Goal: Contribute content

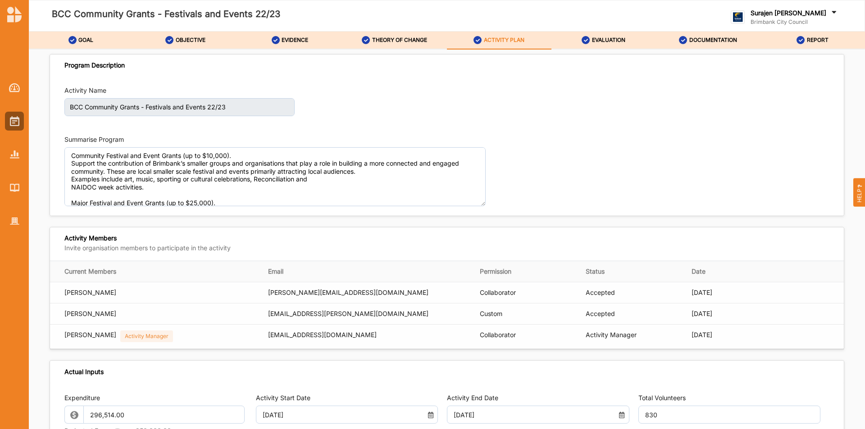
scroll to position [1201, 0]
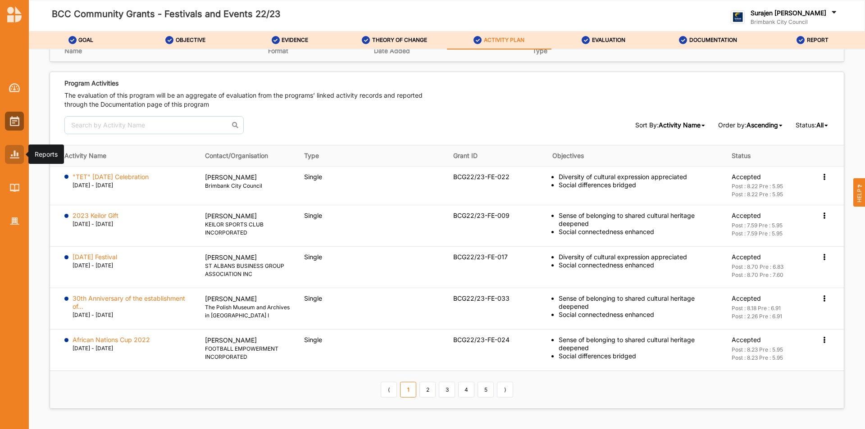
click at [6, 163] on div at bounding box center [14, 154] width 19 height 19
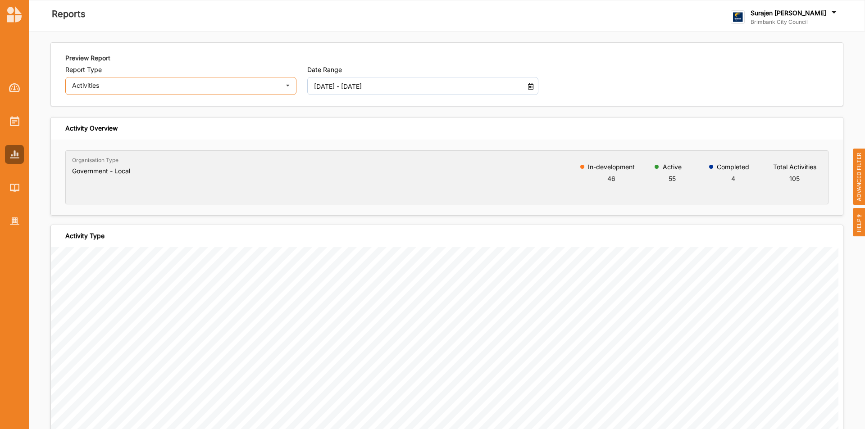
click at [244, 83] on div "Activities" at bounding box center [175, 85] width 206 height 6
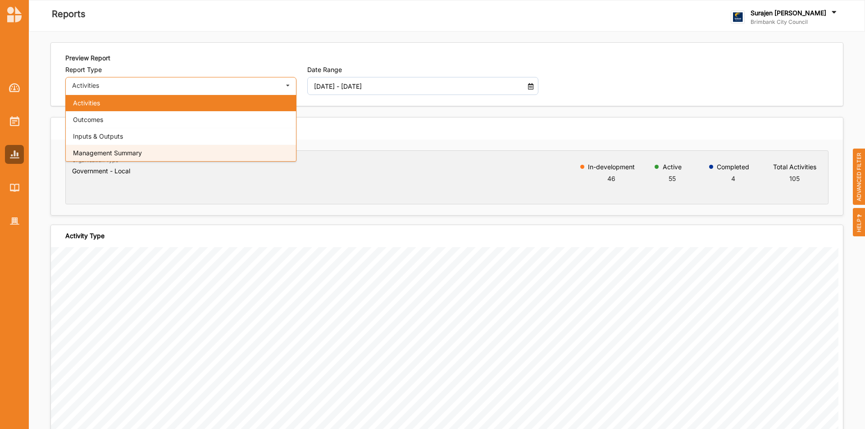
click at [198, 151] on div "Management Summary" at bounding box center [181, 153] width 230 height 17
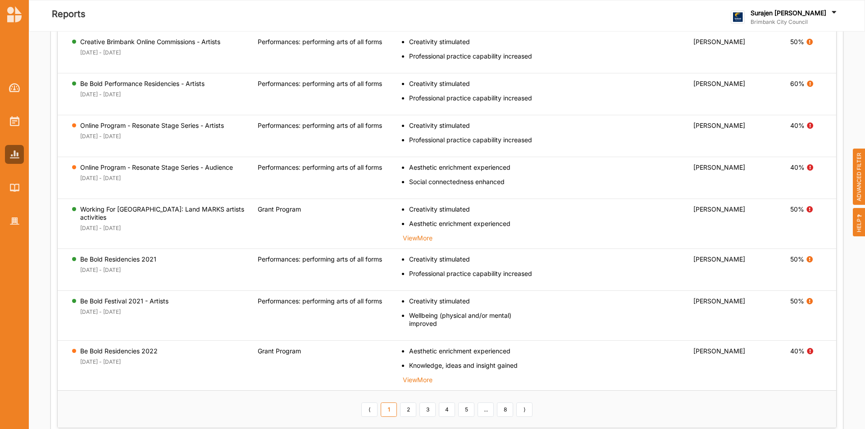
scroll to position [397, 0]
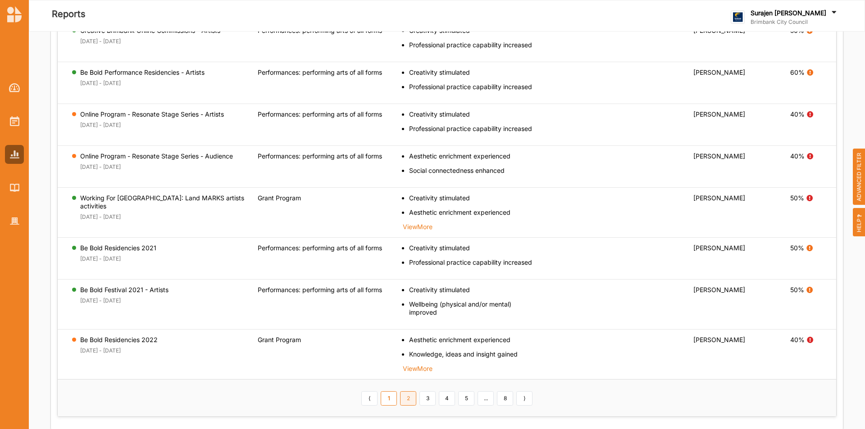
click at [410, 401] on link "2" at bounding box center [408, 399] width 16 height 14
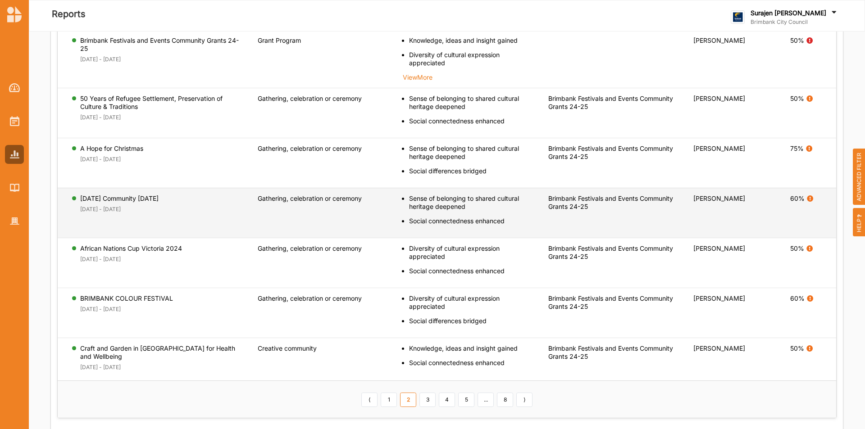
scroll to position [462, 0]
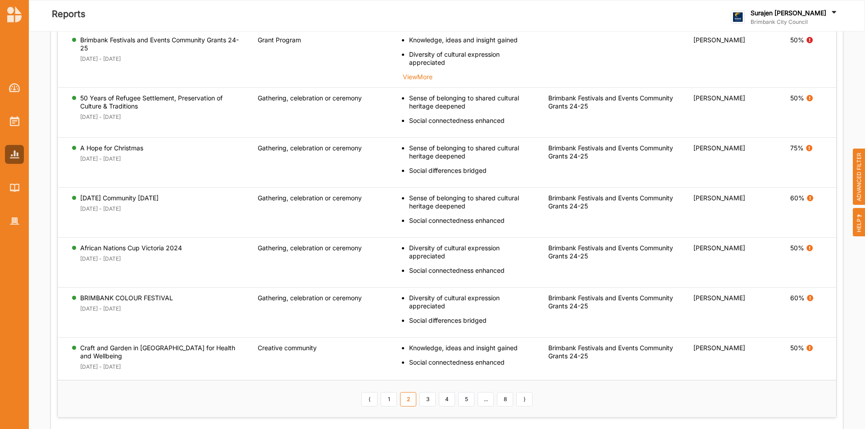
click at [433, 400] on div "⟨ 1 2 3 4 5 ... 8 ⟩" at bounding box center [447, 399] width 174 height 15
click at [421, 400] on link "3" at bounding box center [427, 399] width 16 height 14
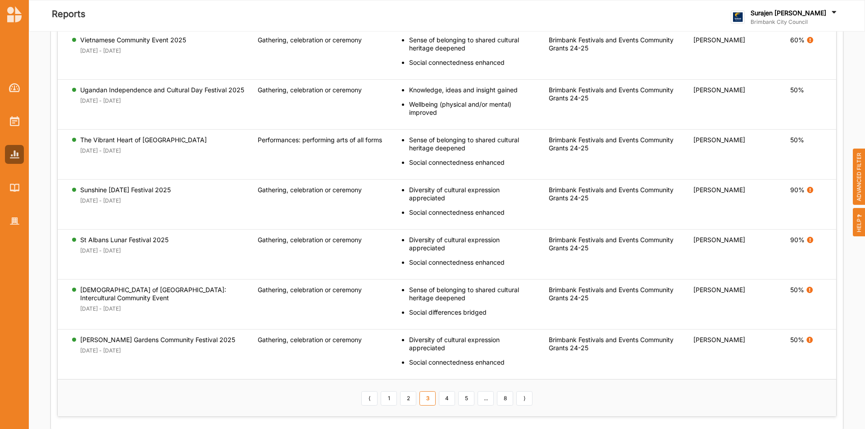
scroll to position [446, 0]
click at [446, 397] on link "4" at bounding box center [447, 399] width 16 height 14
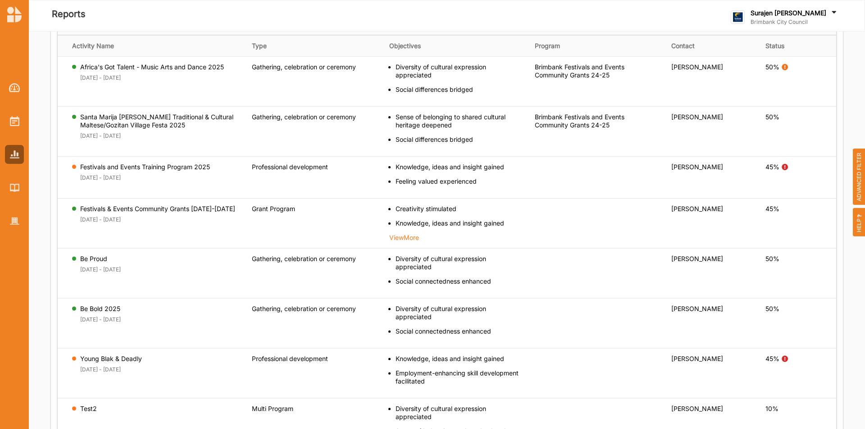
scroll to position [265, 0]
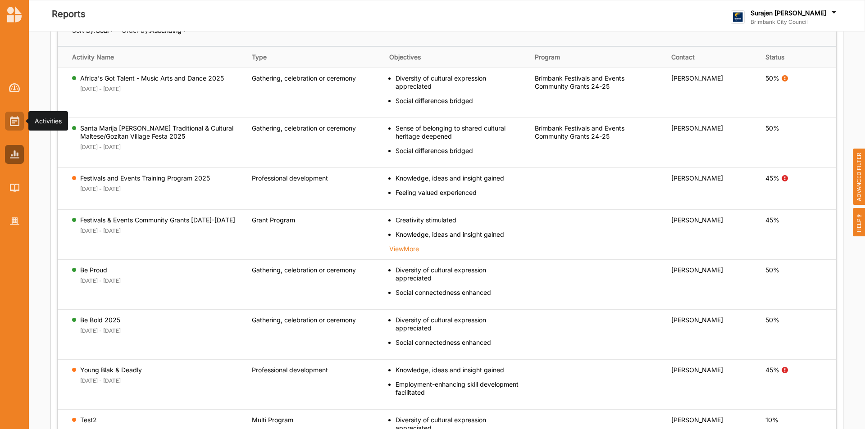
click at [14, 120] on img at bounding box center [14, 121] width 9 height 10
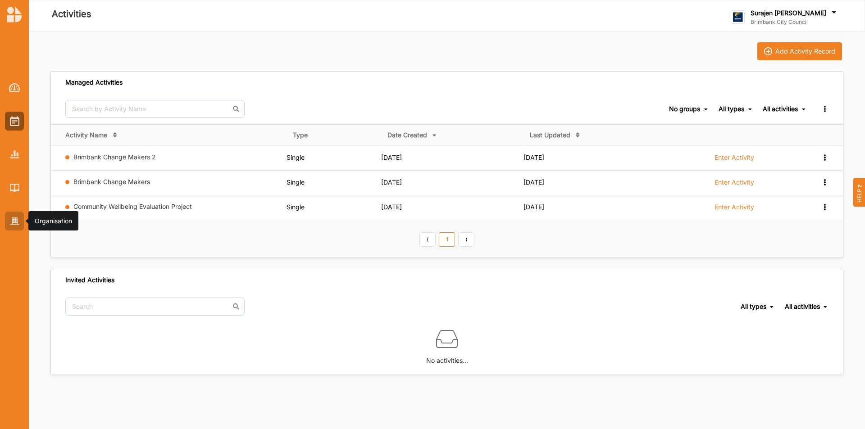
click at [15, 220] on img at bounding box center [14, 222] width 9 height 8
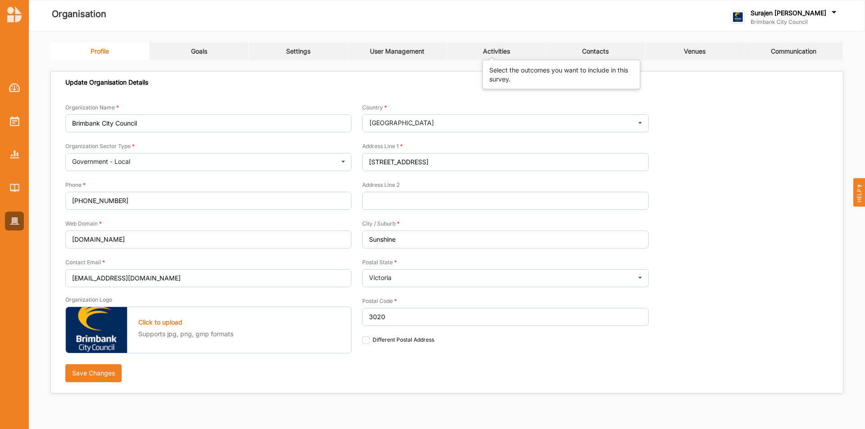
click at [483, 55] on div "Activities" at bounding box center [496, 51] width 27 height 8
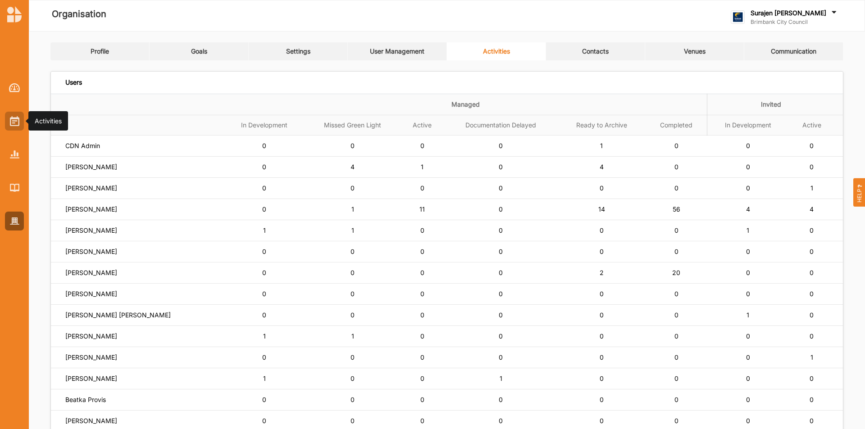
click at [15, 116] on img at bounding box center [14, 121] width 9 height 10
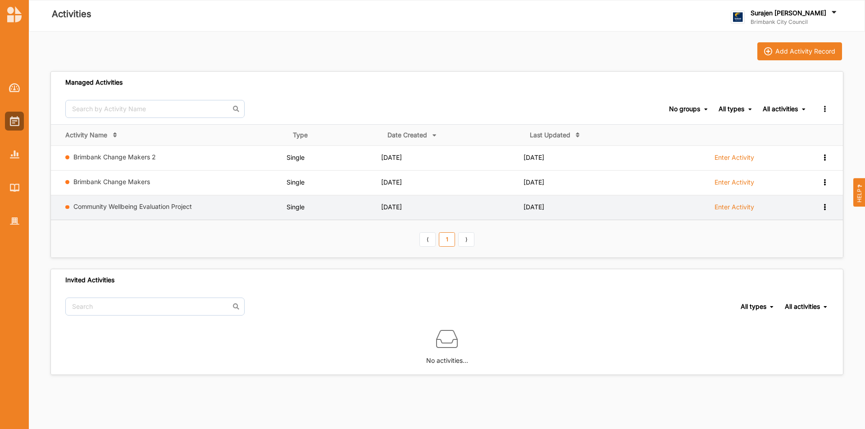
click at [726, 210] on label "Enter Activity" at bounding box center [735, 207] width 40 height 8
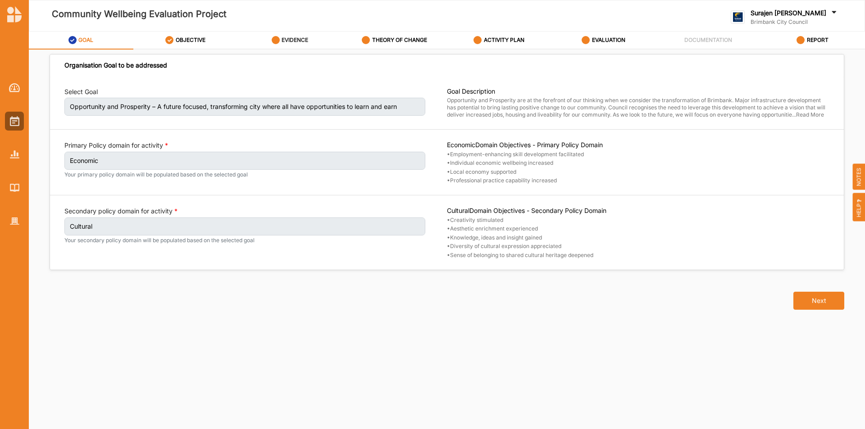
click at [294, 38] on label "EVIDENCE" at bounding box center [295, 39] width 27 height 7
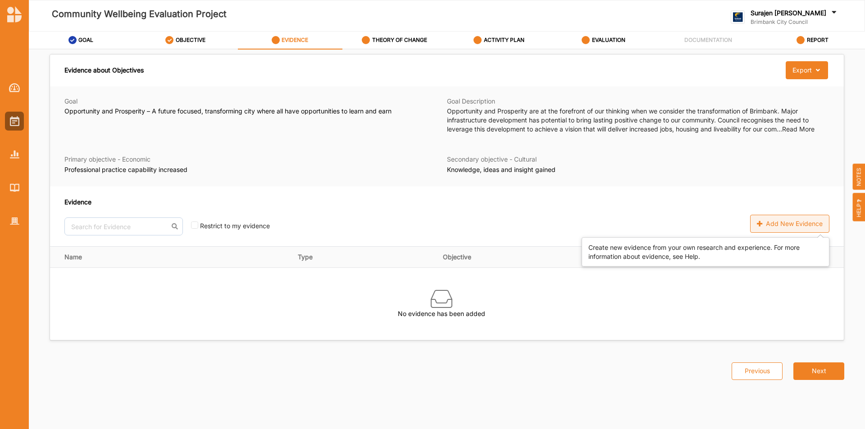
click at [779, 228] on div "Add New Evidence" at bounding box center [789, 224] width 79 height 18
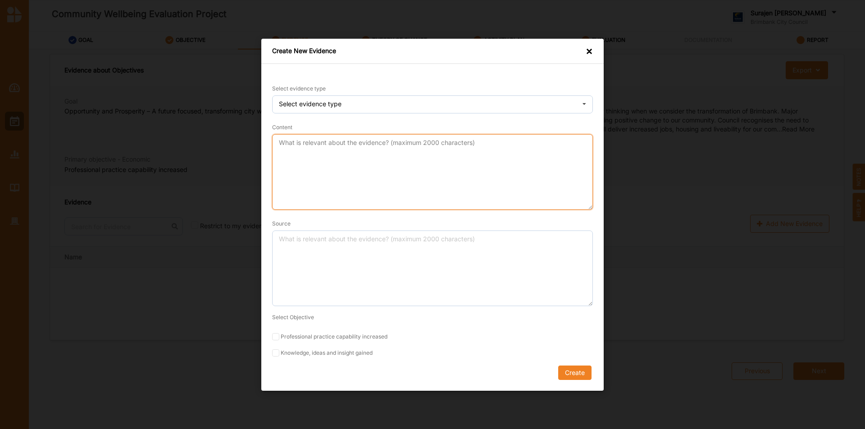
click at [327, 170] on textarea "Content" at bounding box center [432, 172] width 321 height 76
type textarea "E"
type textarea "S"
type textarea "G"
type textarea "f"
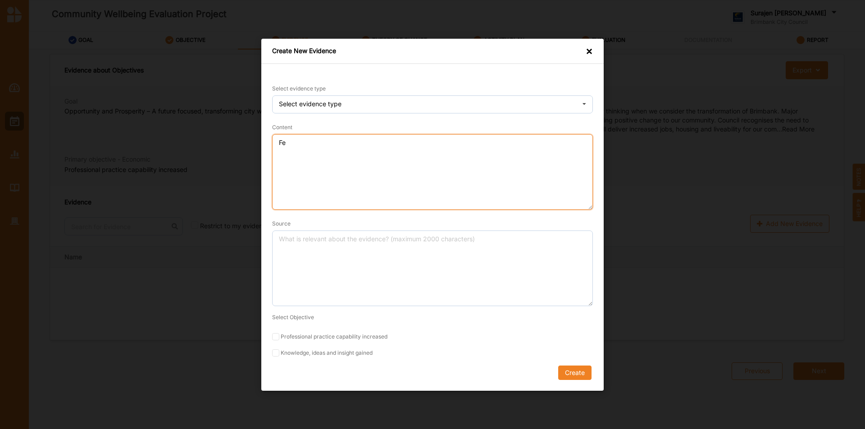
type textarea "F"
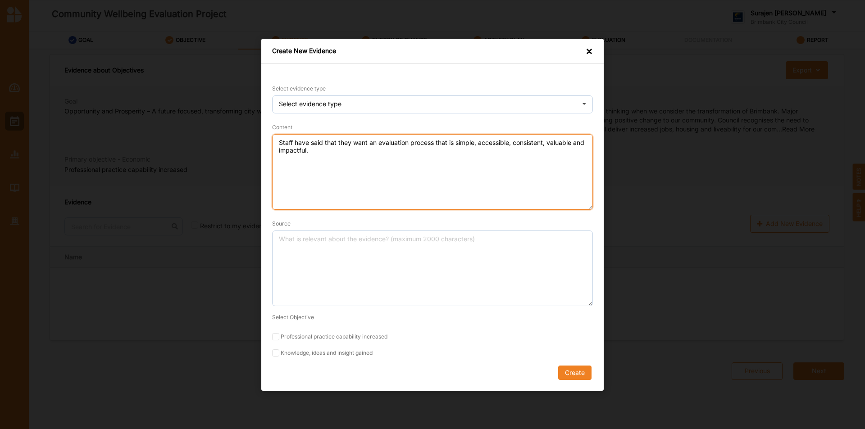
click at [275, 143] on textarea "Staff have said that they want an evaluation process that is simple, accessible…" at bounding box center [432, 172] width 321 height 76
click at [479, 163] on textarea "The most popular responses from staff when asked what great evaluation would lo…" at bounding box center [432, 172] width 321 height 76
click at [553, 153] on textarea "The most popular responses from staff when asked what great evaluation would lo…" at bounding box center [432, 172] width 321 height 76
click at [370, 163] on textarea "The most popular responses from staff when asked what great evaluation would lo…" at bounding box center [432, 172] width 321 height 76
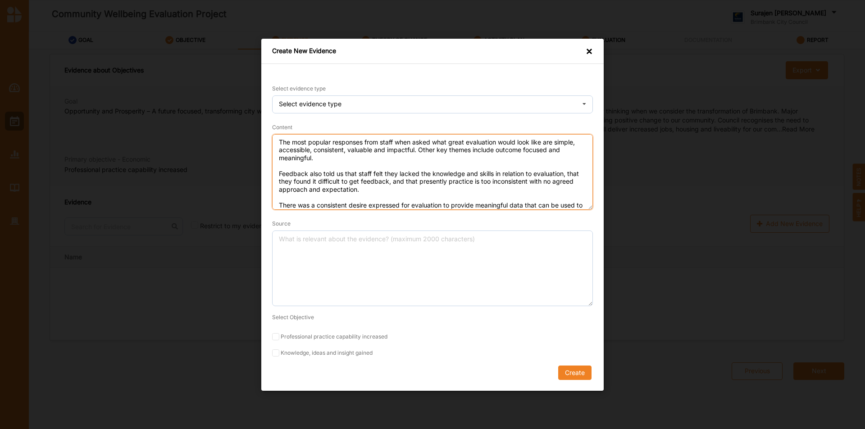
scroll to position [8, 0]
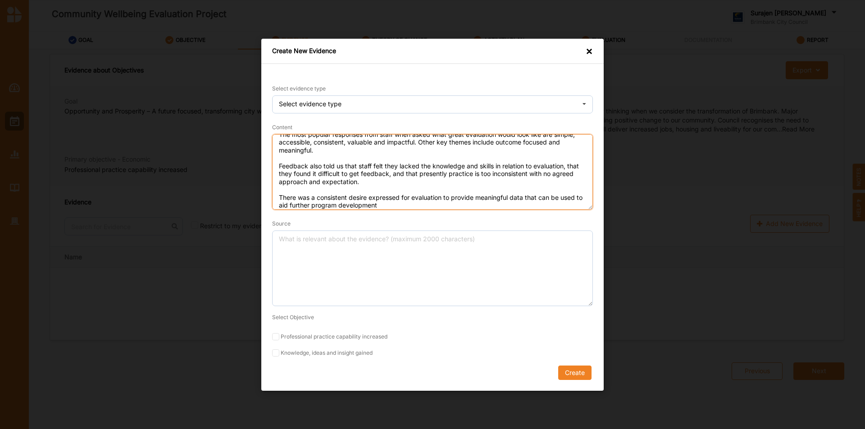
type textarea "The most popular responses from staff when asked what great evaluation would lo…"
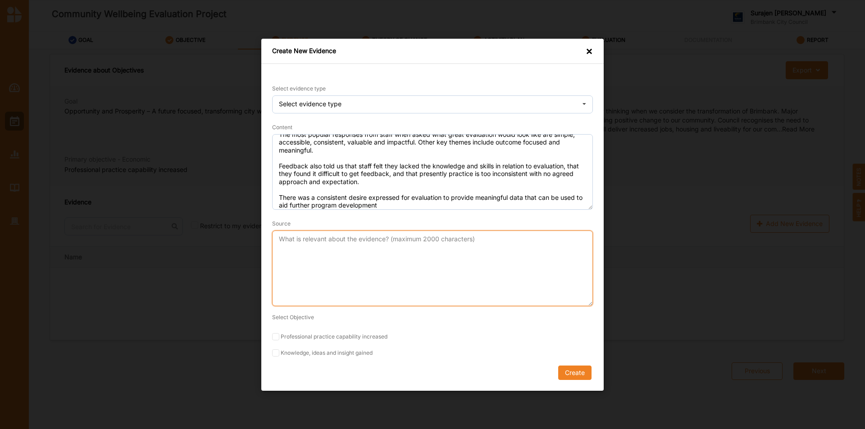
click at [435, 256] on textarea "Source" at bounding box center [432, 268] width 321 height 76
type textarea "Program Evaluation Lead. BCC staff feedback from Evaluation Roadshows through J…"
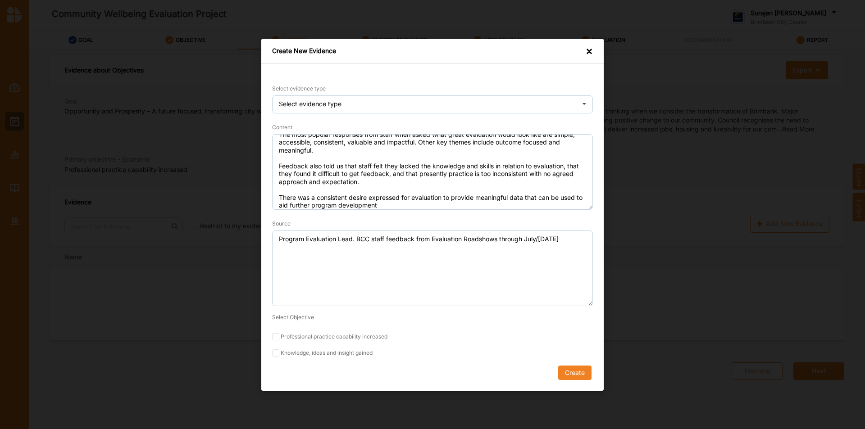
click at [280, 337] on label "Professional practice capability increased" at bounding box center [432, 336] width 321 height 7
click at [279, 337] on input "Professional practice capability increased" at bounding box center [275, 336] width 7 height 7
checkbox input "true"
click at [281, 350] on label "Knowledge, ideas and insight gained" at bounding box center [432, 352] width 321 height 7
click at [279, 350] on input "Knowledge, ideas and insight gained" at bounding box center [275, 352] width 7 height 7
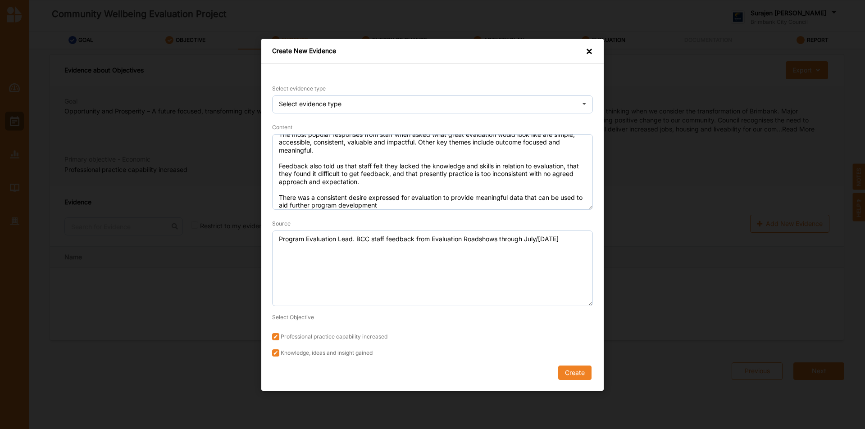
checkbox input "true"
click at [580, 374] on button "Create" at bounding box center [574, 372] width 33 height 14
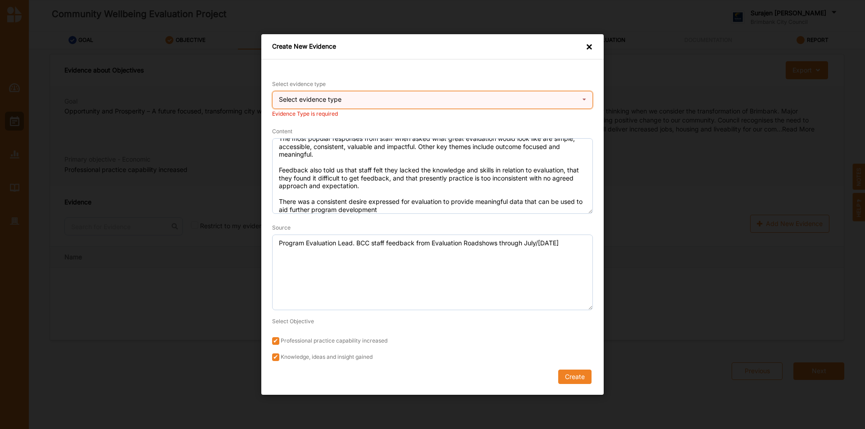
click at [298, 98] on div "Select evidence type" at bounding box center [310, 99] width 63 height 6
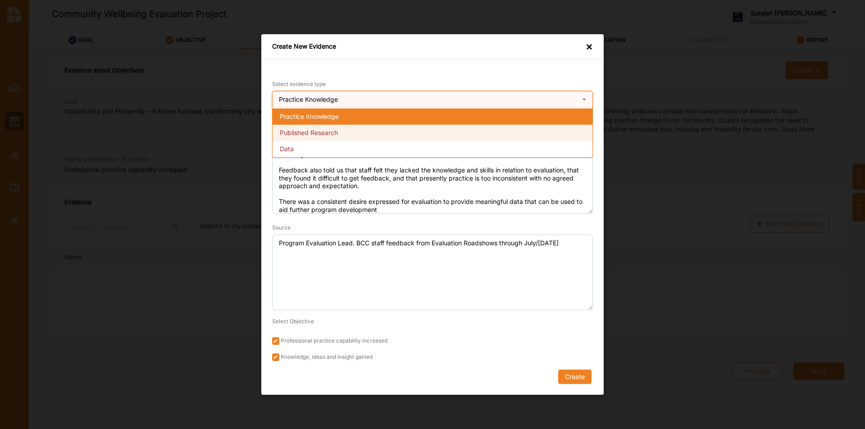
click at [365, 132] on div "Published Research" at bounding box center [433, 133] width 320 height 16
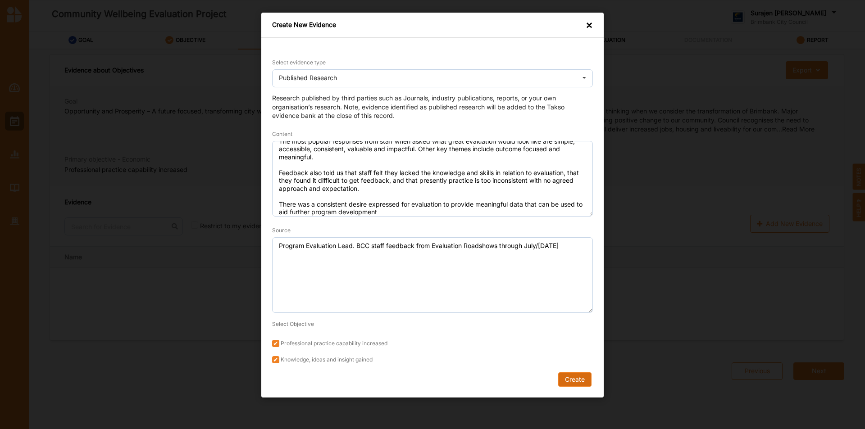
click at [575, 379] on button "Create" at bounding box center [574, 380] width 33 height 14
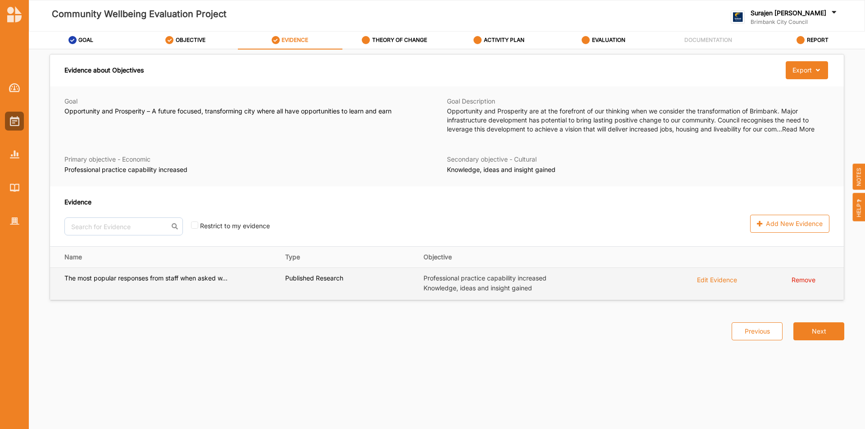
click at [713, 278] on div "Edit Evidence" at bounding box center [717, 279] width 40 height 10
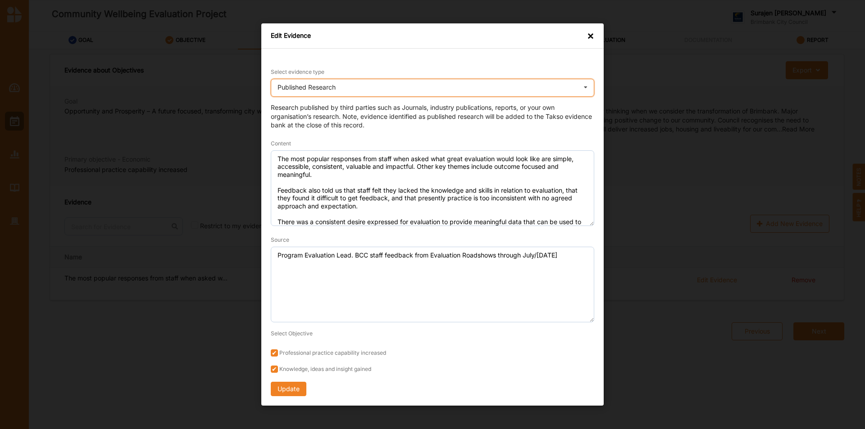
click at [310, 88] on div "Published Research" at bounding box center [307, 87] width 58 height 6
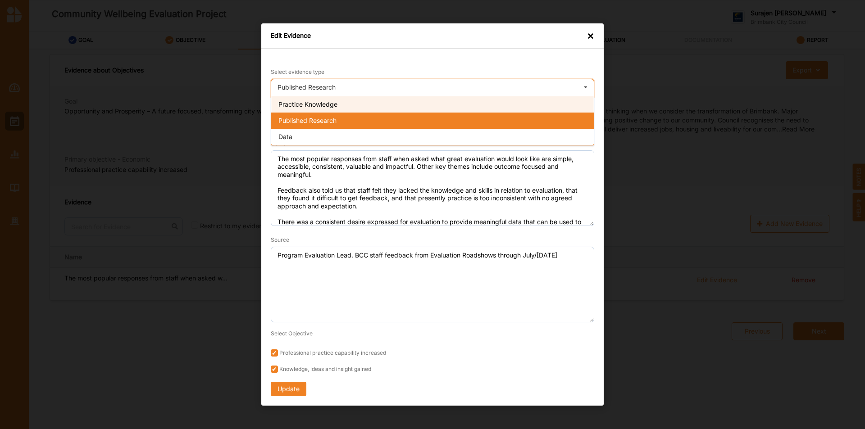
click at [309, 105] on span "Practice Knowledge" at bounding box center [307, 104] width 59 height 8
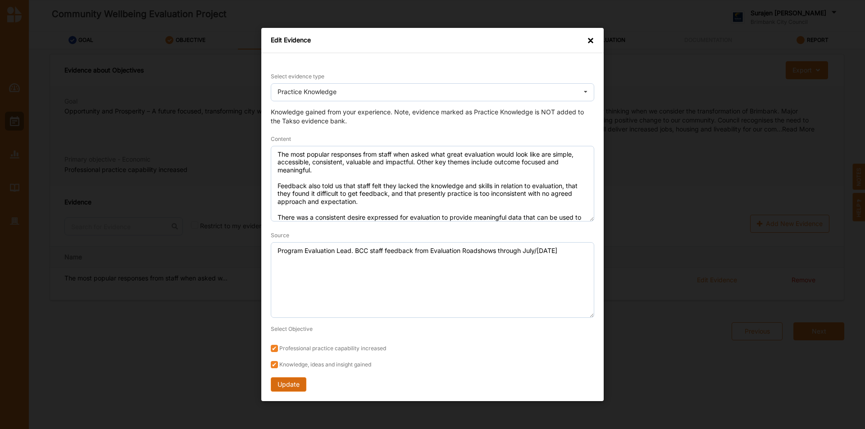
click at [295, 390] on button "Update" at bounding box center [289, 385] width 36 height 14
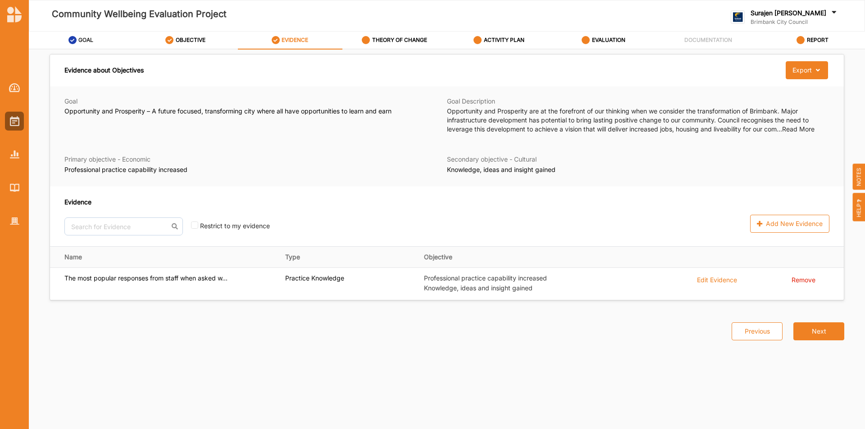
click at [83, 43] on label "GOAL" at bounding box center [85, 39] width 15 height 7
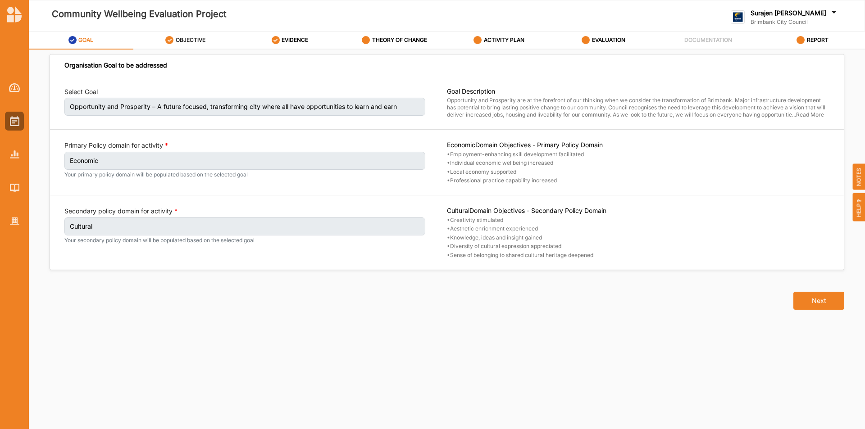
click at [187, 38] on label "OBJECTIVE" at bounding box center [191, 39] width 30 height 7
select select "30"
select select "3"
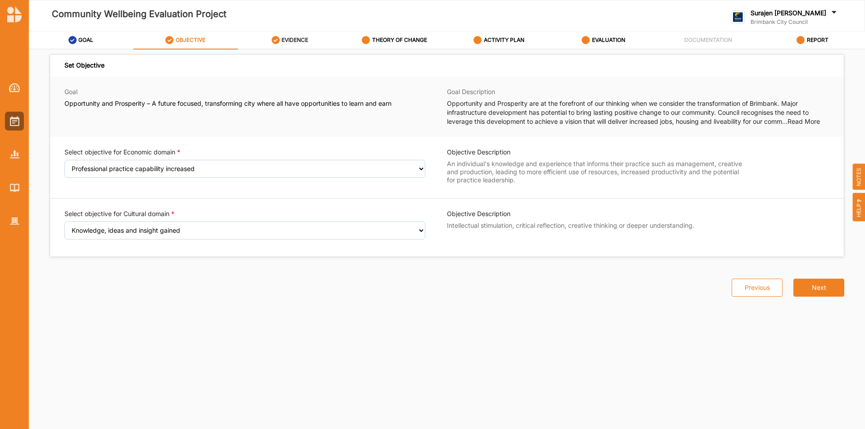
click at [289, 38] on label "EVIDENCE" at bounding box center [295, 39] width 27 height 7
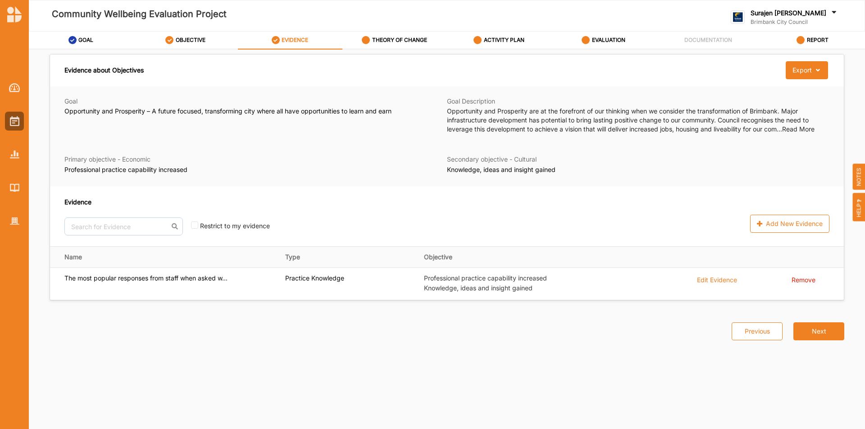
click at [809, 7] on div "Surajen [PERSON_NAME] Brimbank City Council Brimbank City C... User Profile Hel…" at bounding box center [792, 16] width 122 height 26
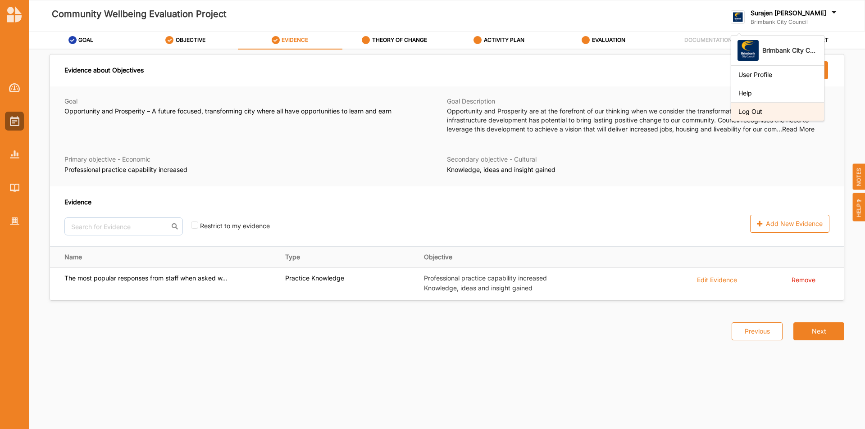
click at [814, 118] on div "Log Out" at bounding box center [777, 111] width 93 height 18
